Goal: Information Seeking & Learning: Learn about a topic

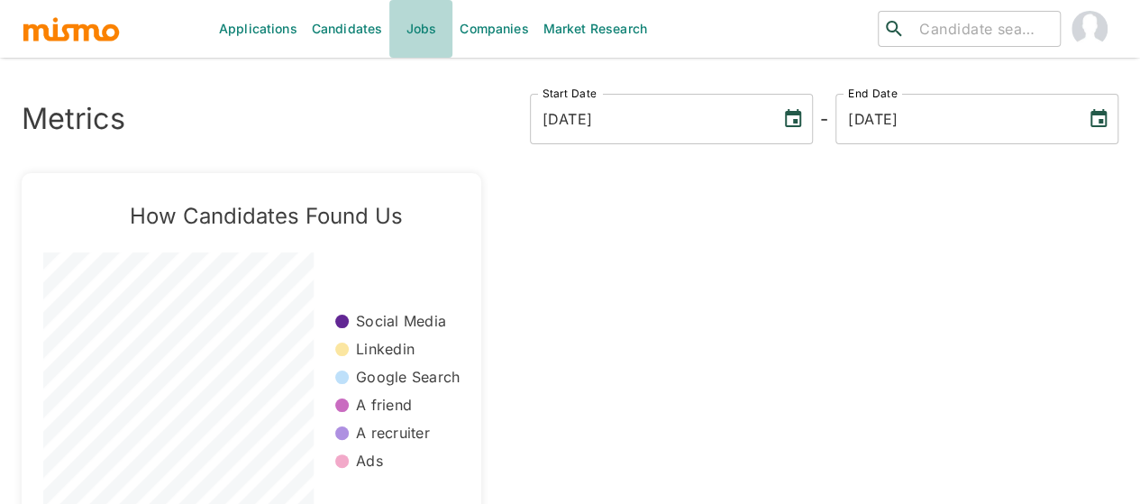
click at [406, 32] on link "Jobs" at bounding box center [420, 29] width 63 height 58
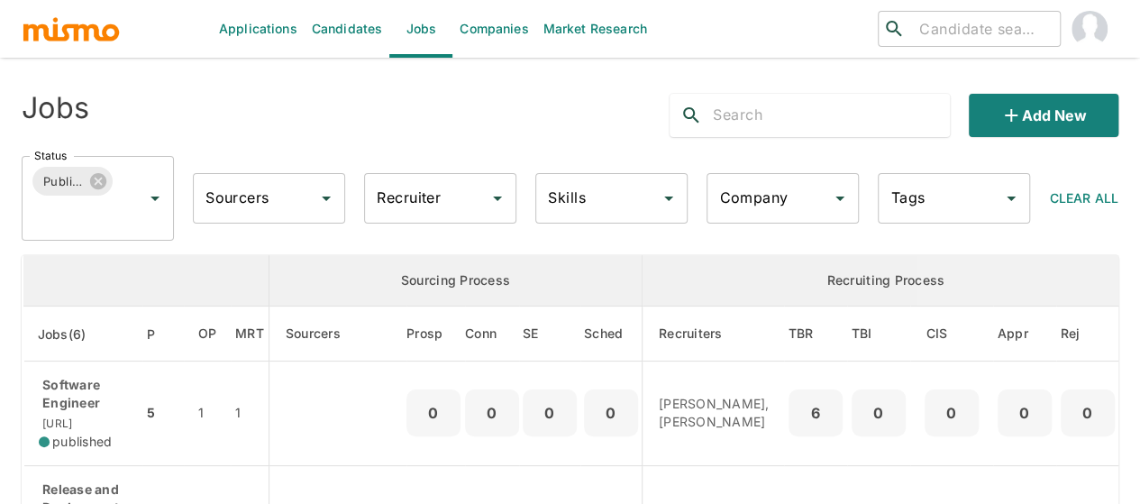
click at [407, 197] on div "Recruiter Recruiter" at bounding box center [440, 198] width 152 height 50
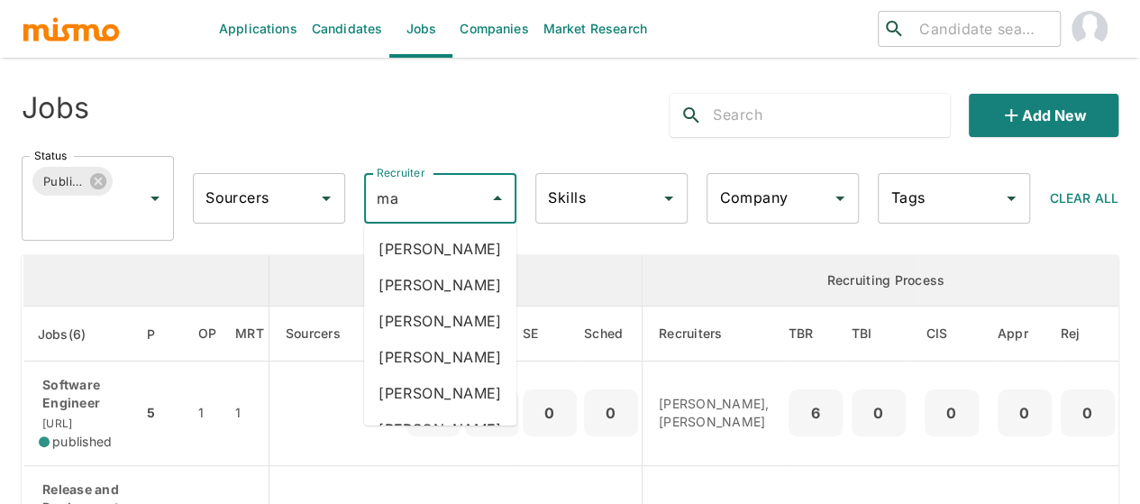
type input "mai"
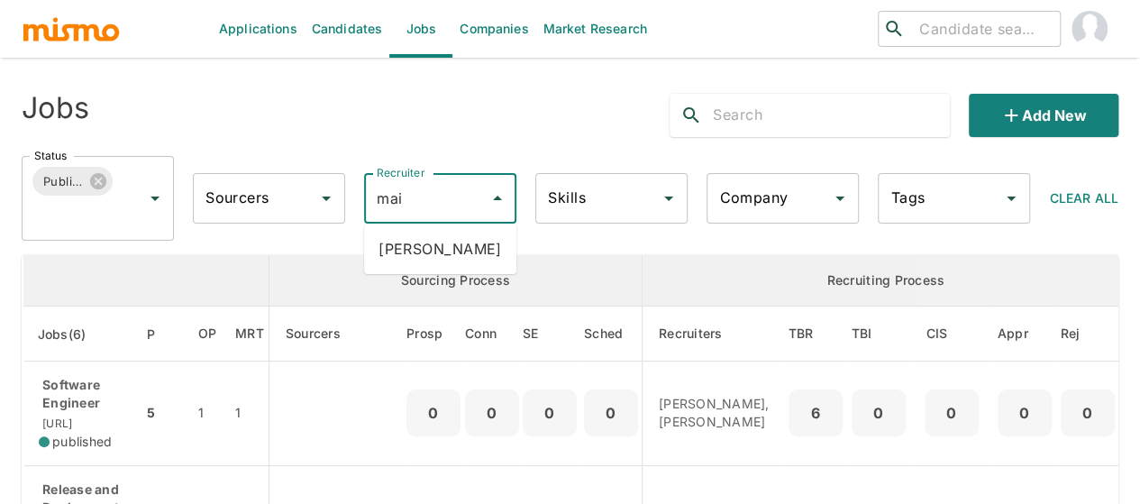
click at [423, 233] on li "[PERSON_NAME]" at bounding box center [440, 249] width 152 height 36
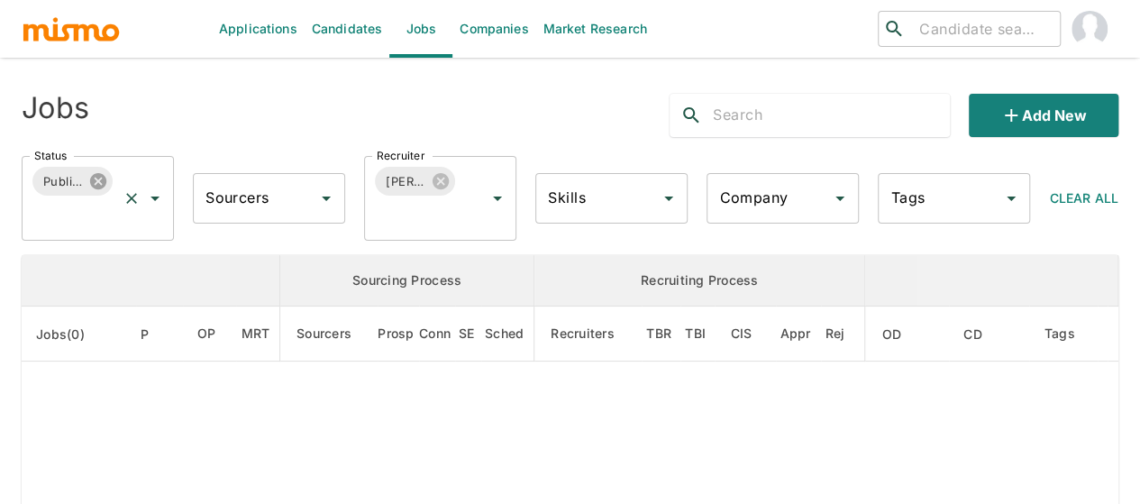
click at [105, 177] on icon at bounding box center [98, 181] width 16 height 16
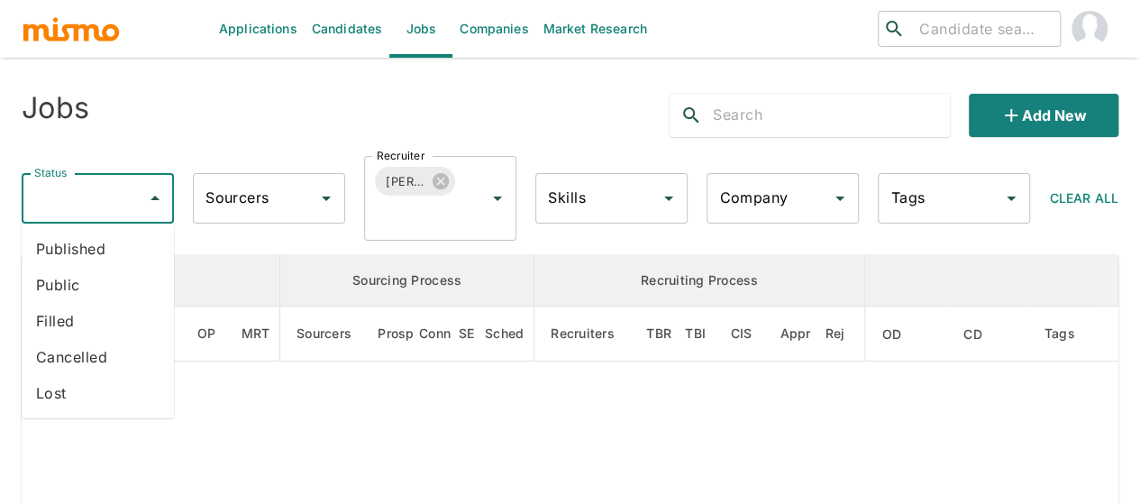
click at [77, 284] on li "Public" at bounding box center [98, 285] width 152 height 36
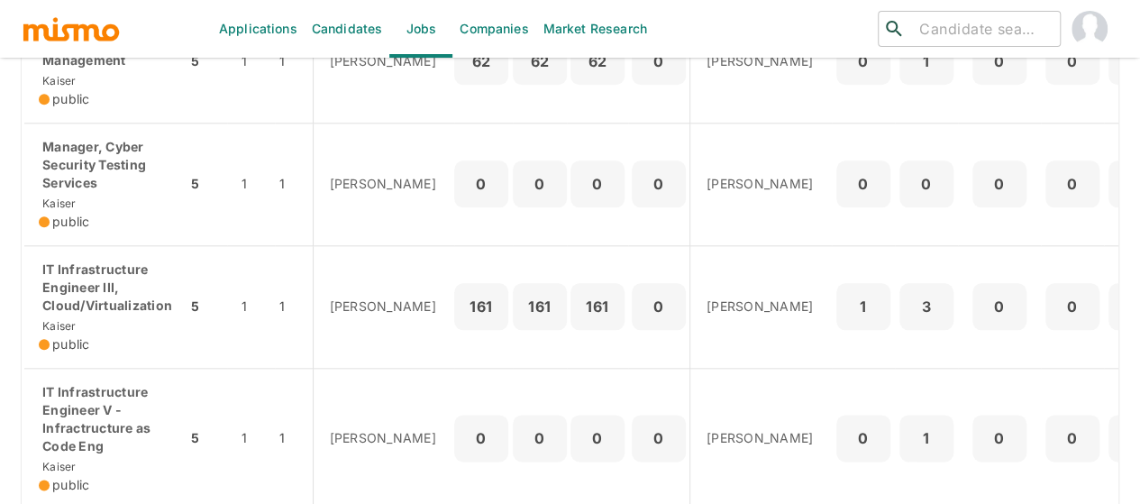
scroll to position [991, 0]
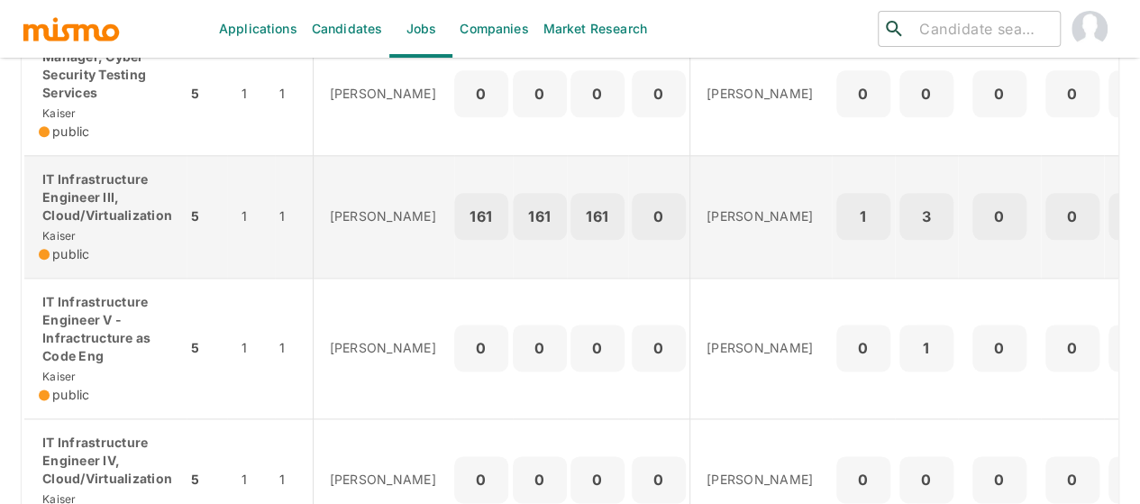
click at [67, 224] on p "IT Infrastructure Engineer III, Cloud/Virtualization" at bounding box center [105, 197] width 133 height 54
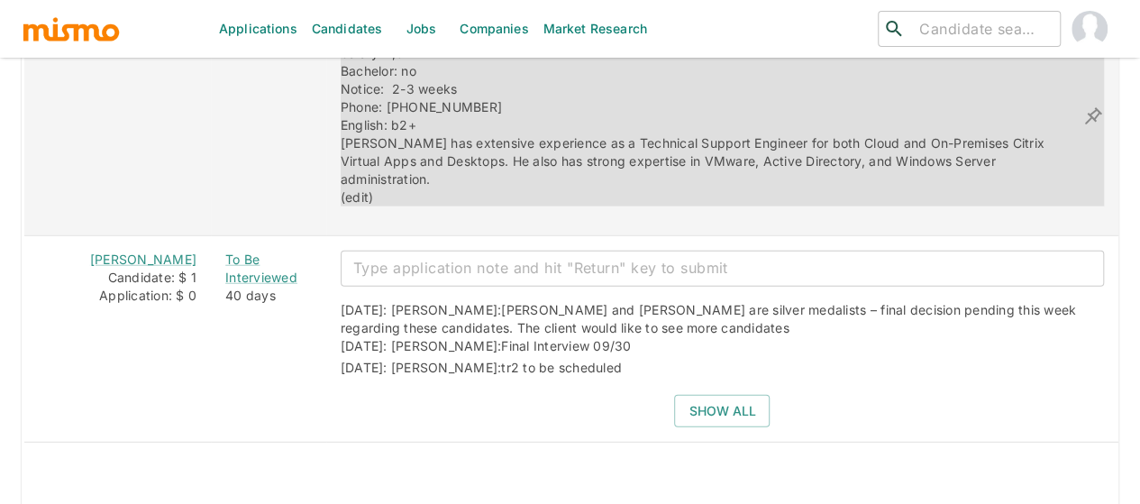
scroll to position [2171, 0]
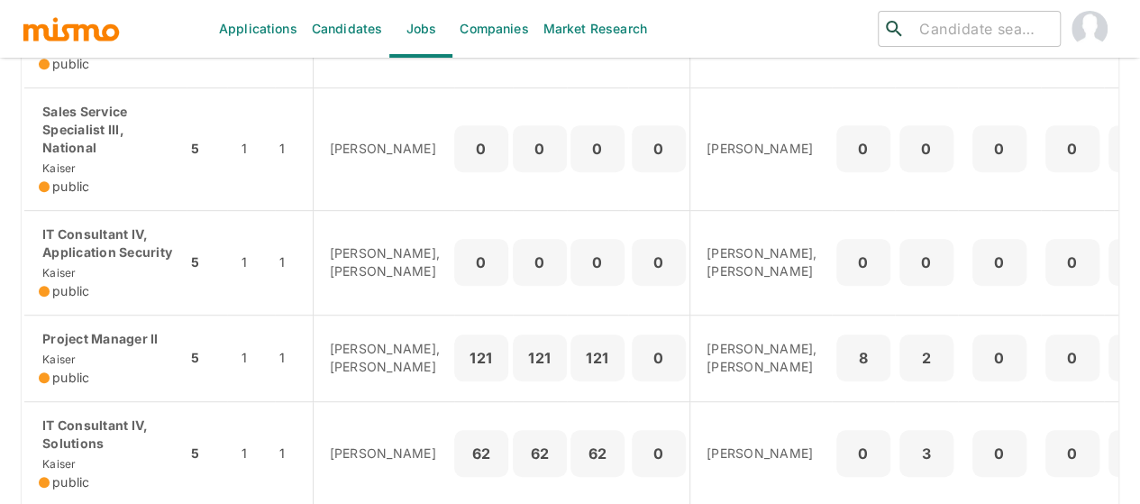
scroll to position [395, 0]
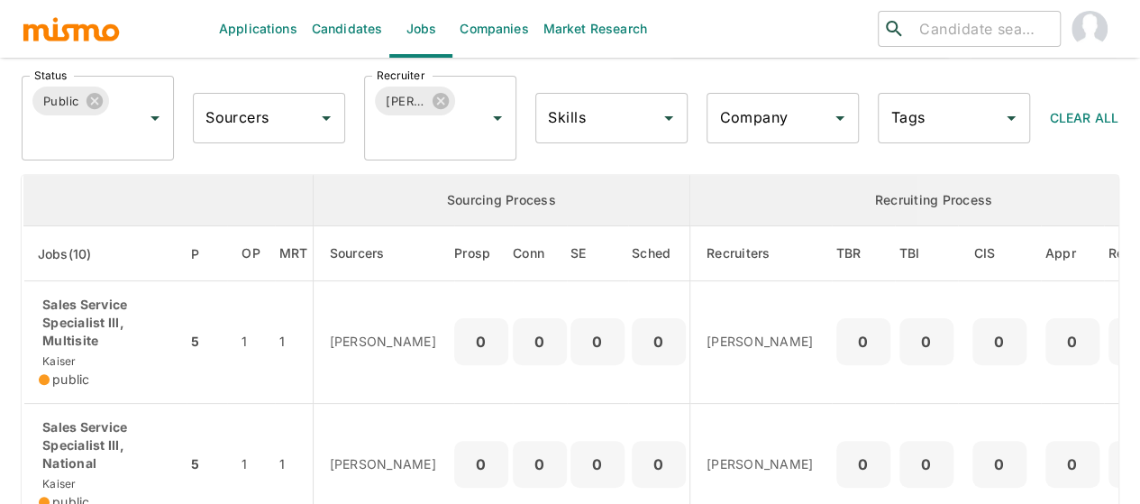
scroll to position [270, 0]
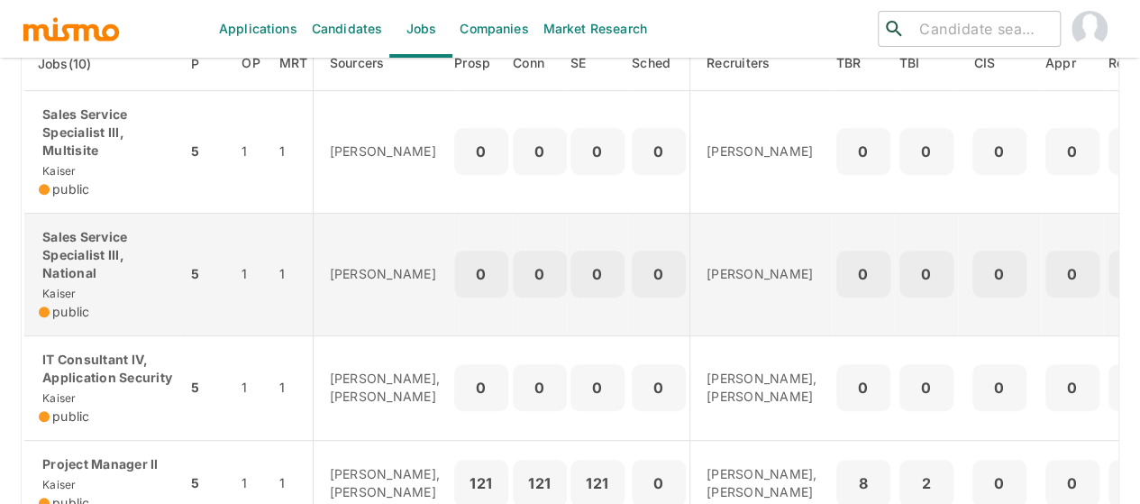
click at [58, 259] on p "Sales Service Specialist III, National" at bounding box center [105, 255] width 133 height 54
